Goal: Task Accomplishment & Management: Use online tool/utility

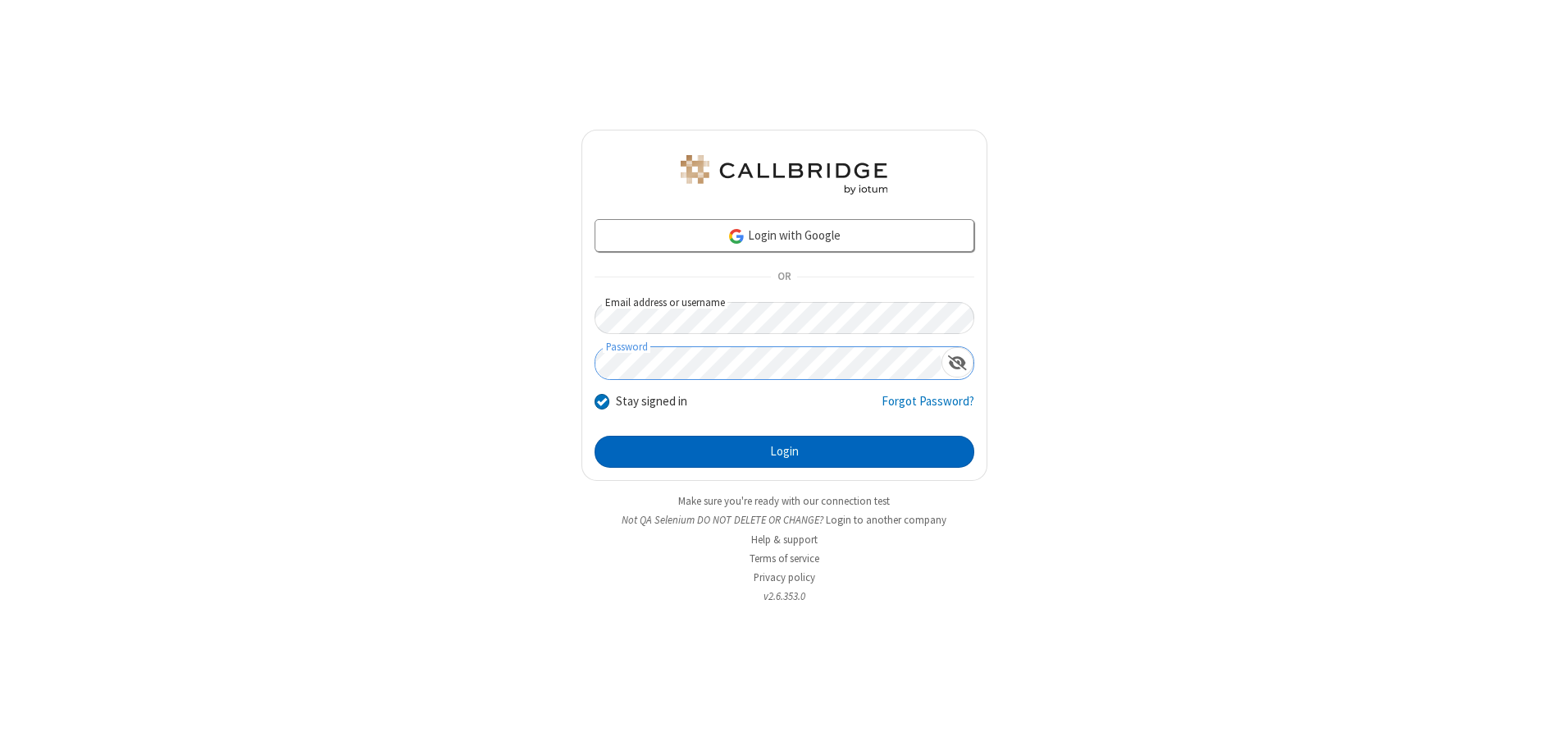
click at [784, 451] on button "Login" at bounding box center [784, 452] width 380 height 33
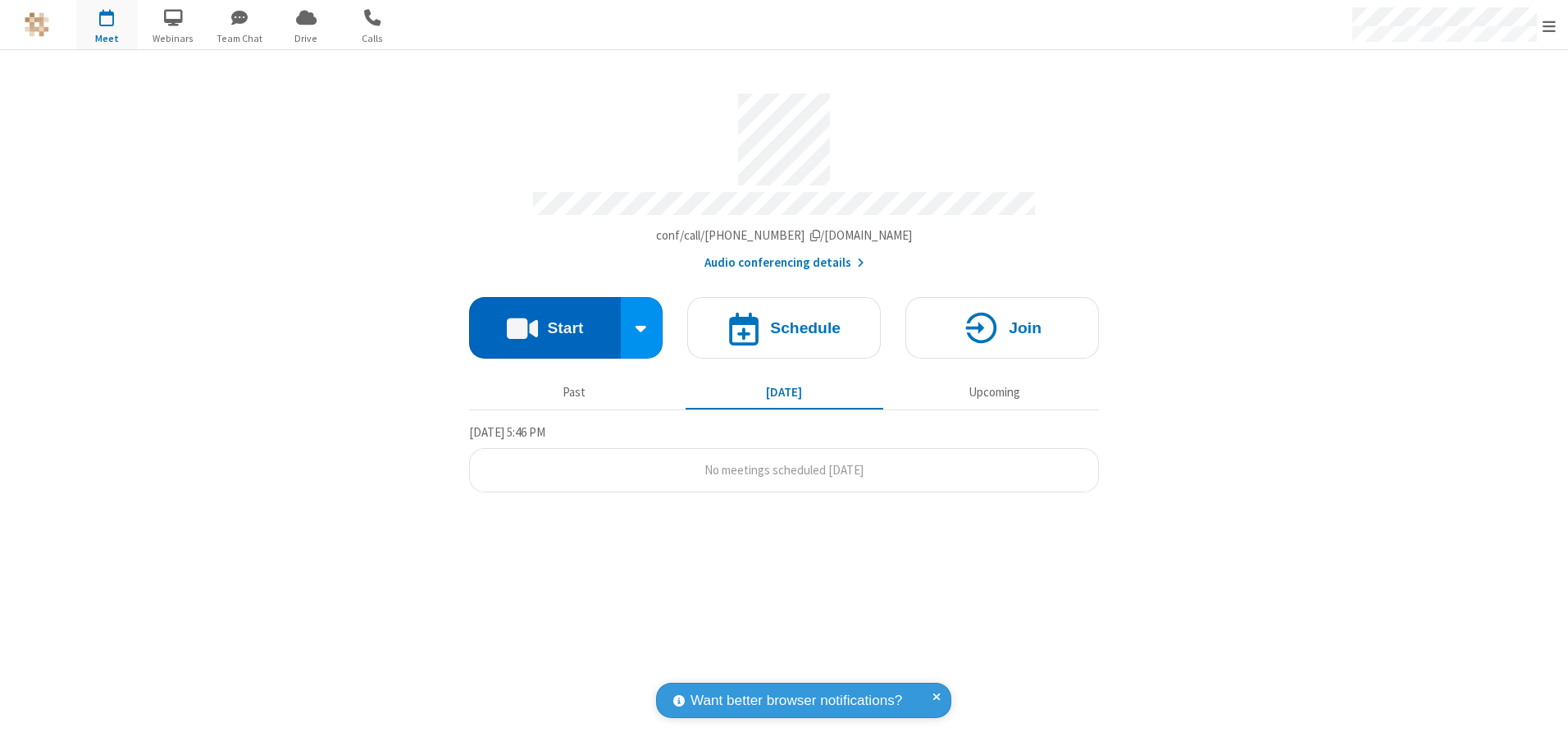
click at [545, 322] on button "Start" at bounding box center [545, 328] width 152 height 61
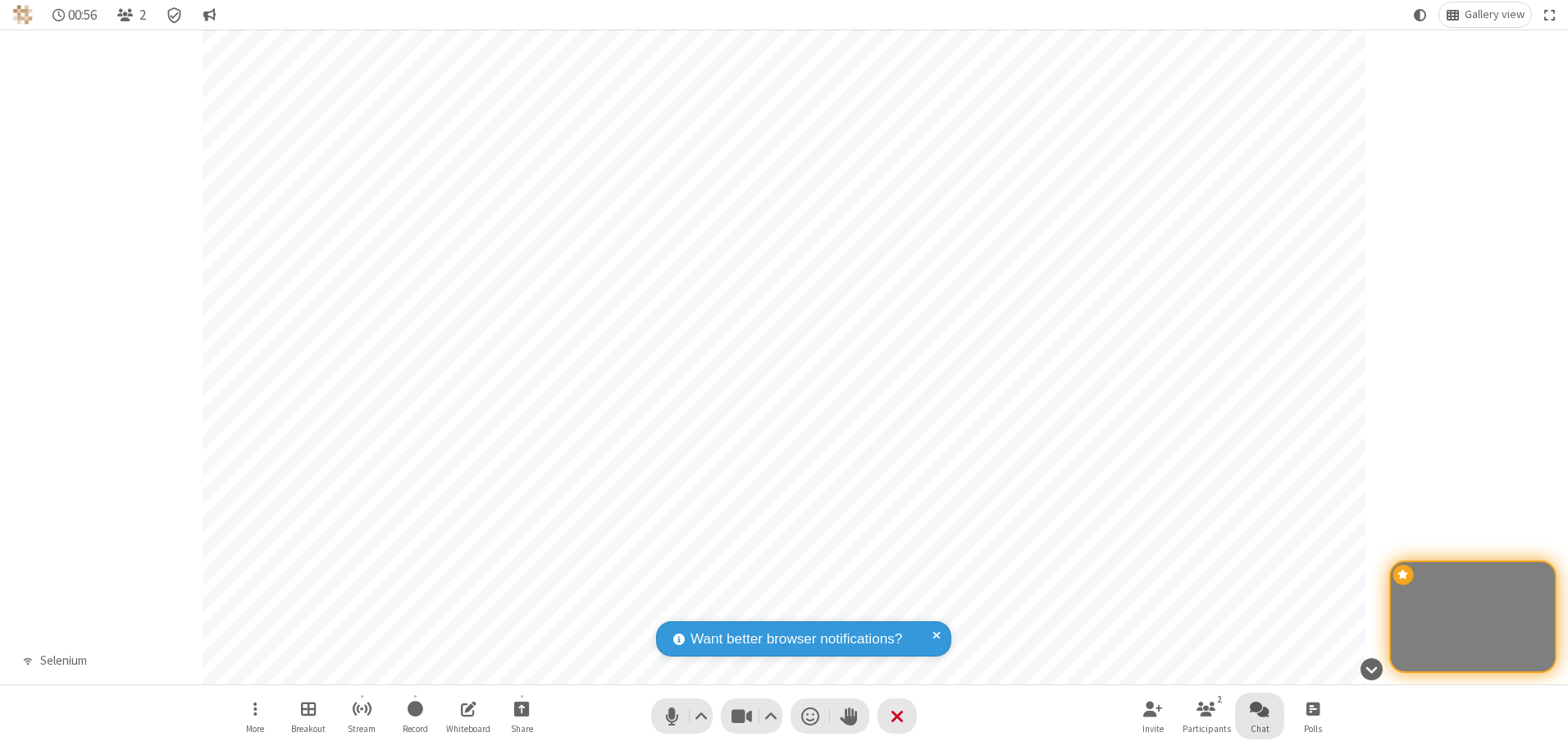
click at [1260, 708] on span "Open chat" at bounding box center [1260, 708] width 20 height 20
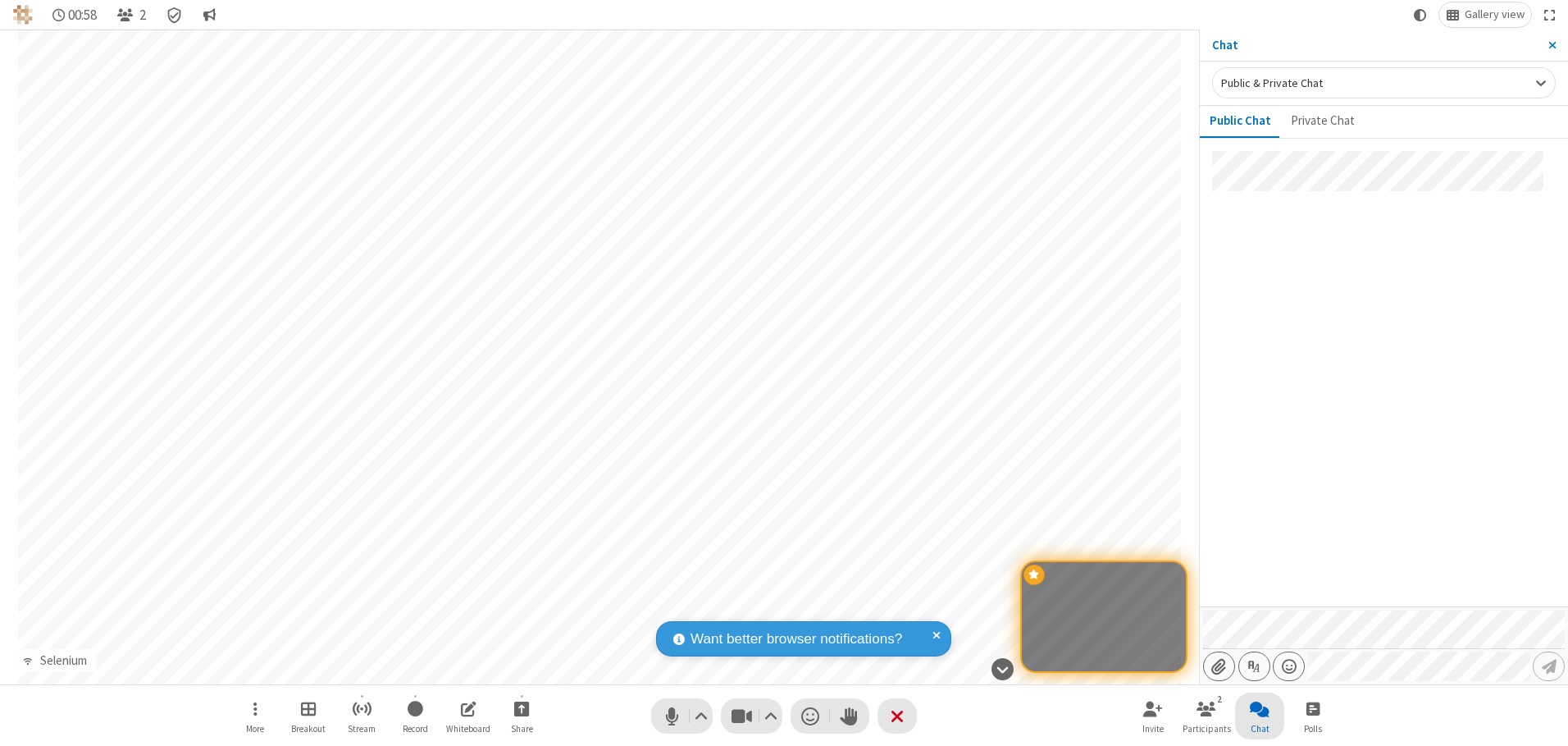
type input "C:\fakepath\doc_test.docx"
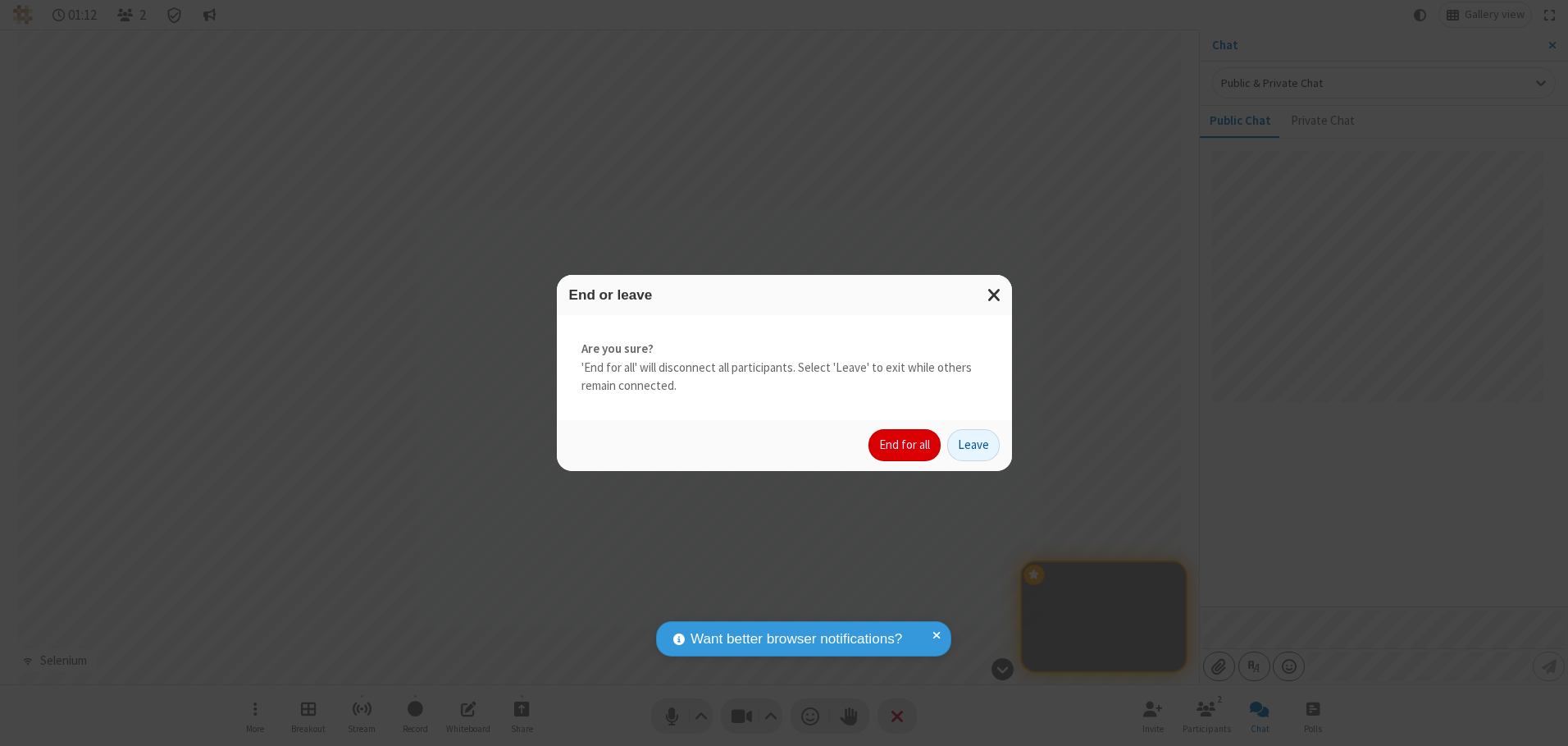
click at [906, 444] on button "End for all" at bounding box center [904, 445] width 72 height 33
